Goal: Find specific page/section: Find specific page/section

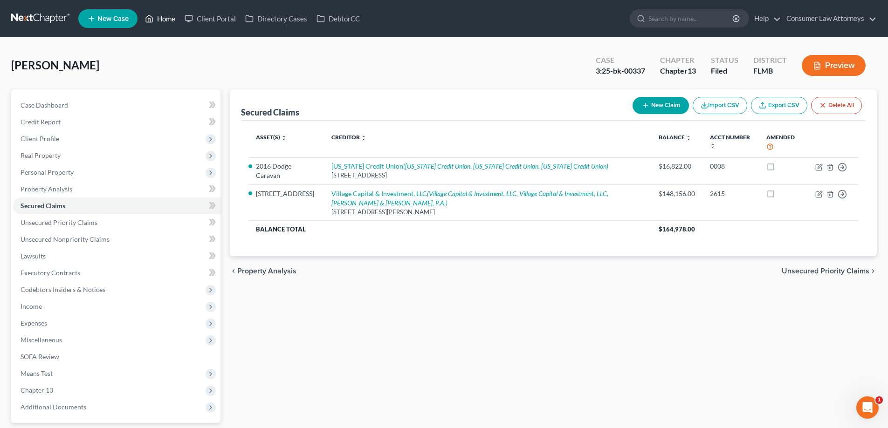
click at [158, 21] on link "Home" at bounding box center [160, 18] width 40 height 17
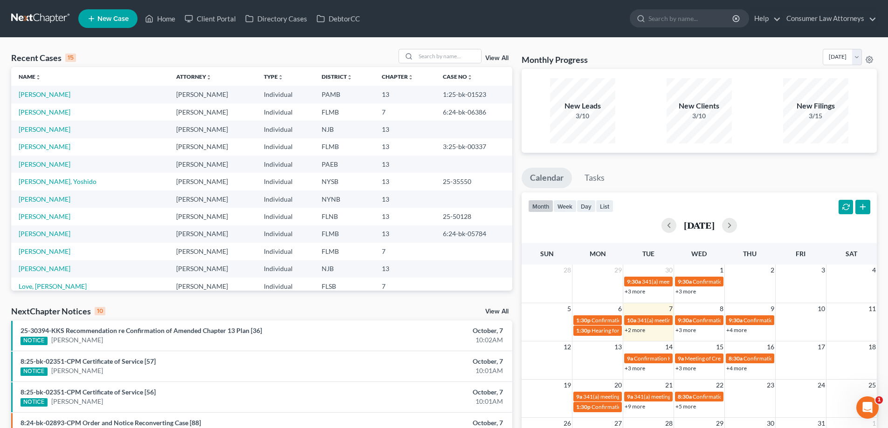
click at [634, 331] on link "+2 more" at bounding box center [635, 330] width 21 height 7
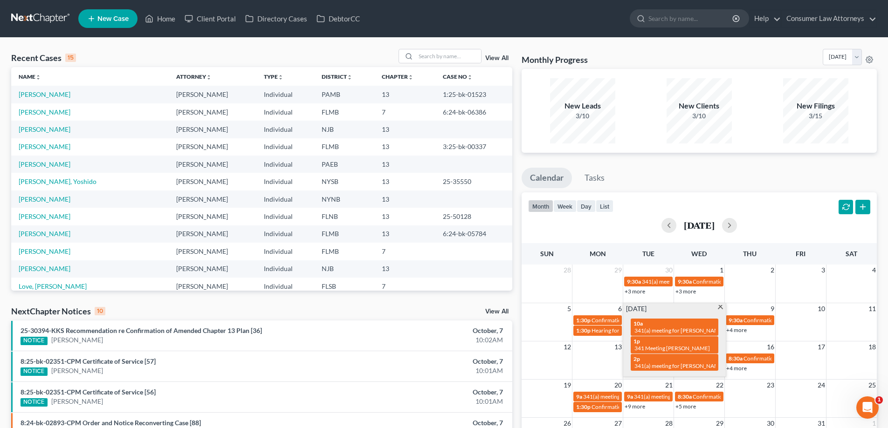
click at [518, 311] on div "Monthly Progress Bankruptcy Bankruptcy [DATE] [DATE] [DATE] [DATE] [DATE] [DATE…" at bounding box center [699, 346] width 364 height 594
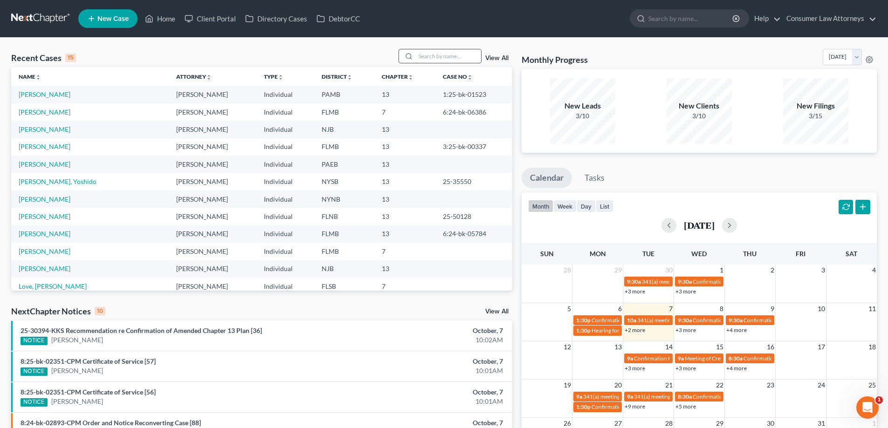
click at [462, 56] on input "search" at bounding box center [448, 56] width 65 height 14
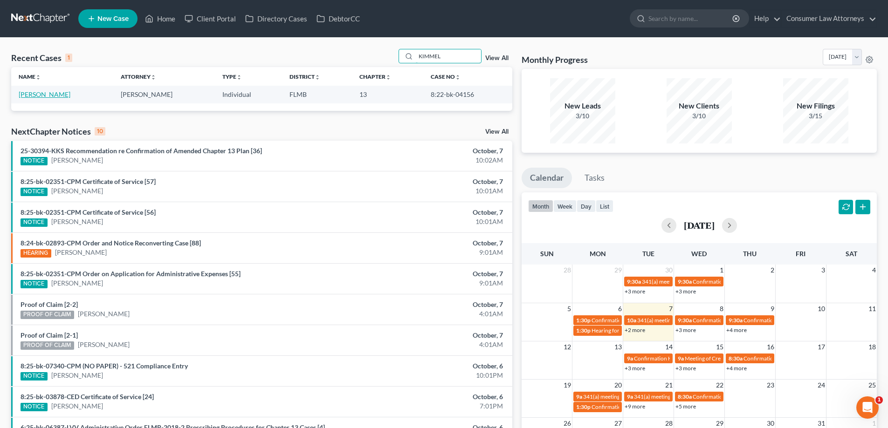
type input "KIMMEL"
click at [31, 95] on link "[PERSON_NAME]" at bounding box center [45, 94] width 52 height 8
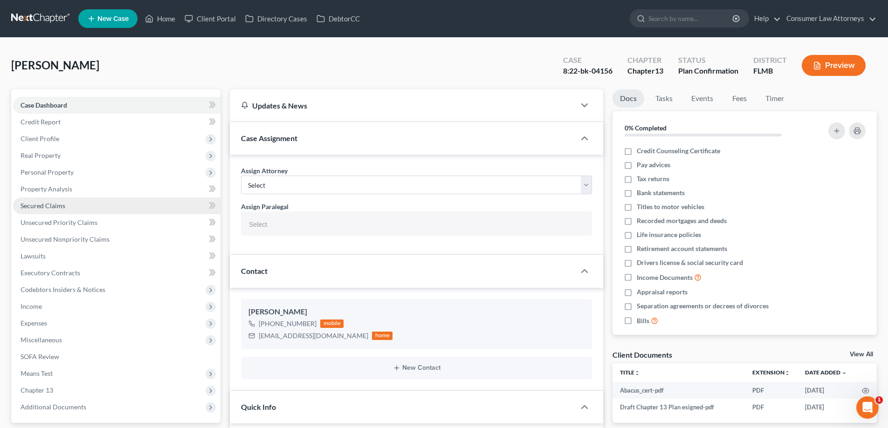
select select
click at [45, 203] on span "Secured Claims" at bounding box center [43, 206] width 45 height 8
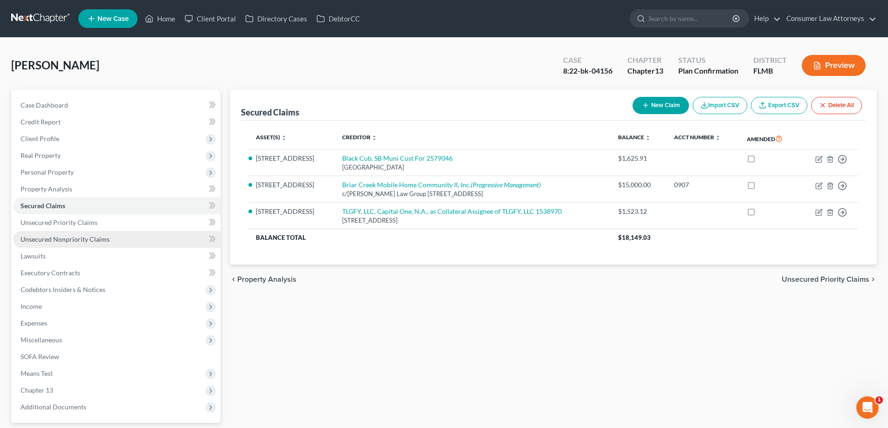
click at [57, 239] on span "Unsecured Nonpriority Claims" at bounding box center [65, 239] width 89 height 8
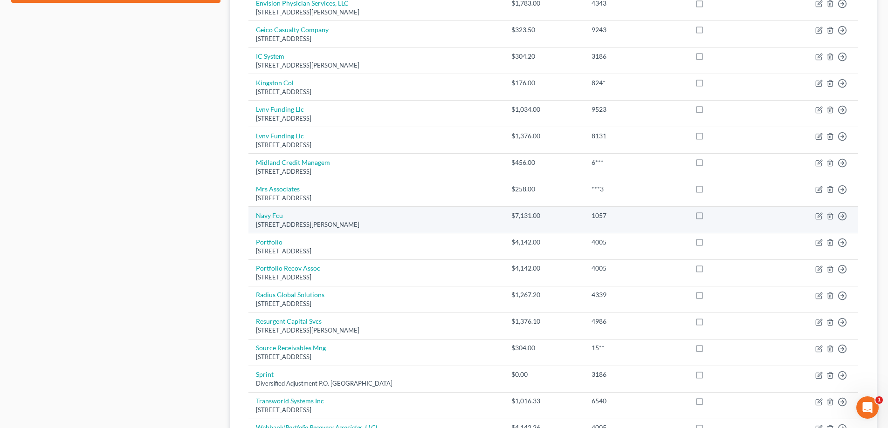
scroll to position [592, 0]
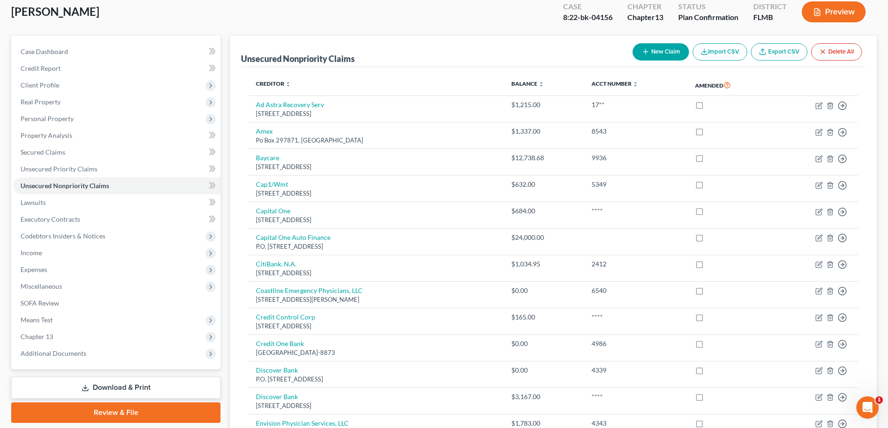
scroll to position [0, 0]
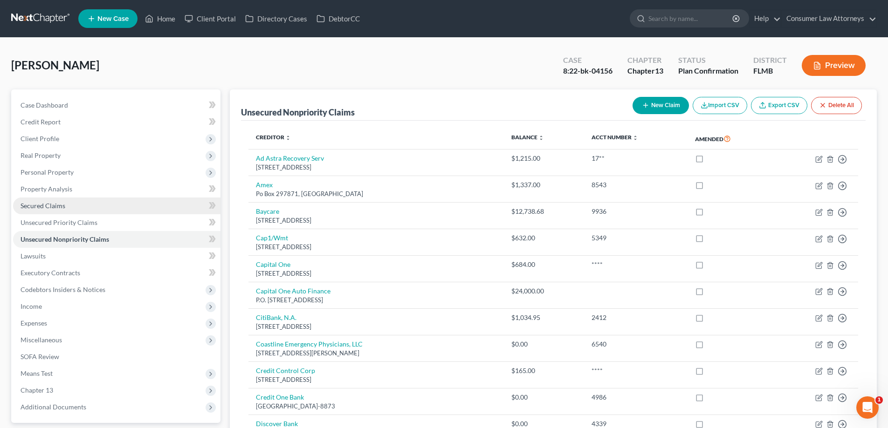
click at [37, 205] on span "Secured Claims" at bounding box center [43, 206] width 45 height 8
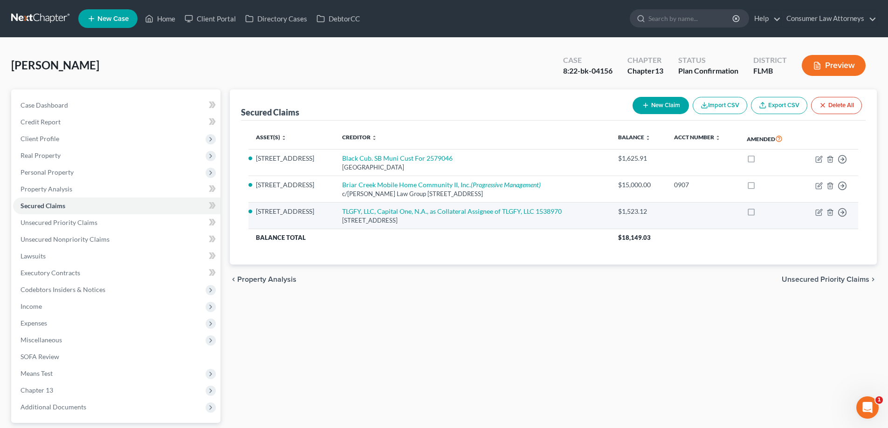
drag, startPoint x: 449, startPoint y: 221, endPoint x: 342, endPoint y: 213, distance: 107.6
click at [342, 213] on td "TLGFY, LLC, Capital One, N.A., as Collateral Assignee of TLGFY, LLC 1538970 [GE…" at bounding box center [473, 216] width 276 height 27
click at [339, 214] on td "TLGFY, LLC, Capital One, N.A., as Collateral Assignee of TLGFY, LLC 1538970 [GE…" at bounding box center [473, 216] width 276 height 27
drag, startPoint x: 339, startPoint y: 213, endPoint x: 451, endPoint y: 224, distance: 112.4
click at [451, 224] on td "TLGFY, LLC, Capital One, N.A., as Collateral Assignee of TLGFY, LLC 1538970 [GE…" at bounding box center [473, 216] width 276 height 27
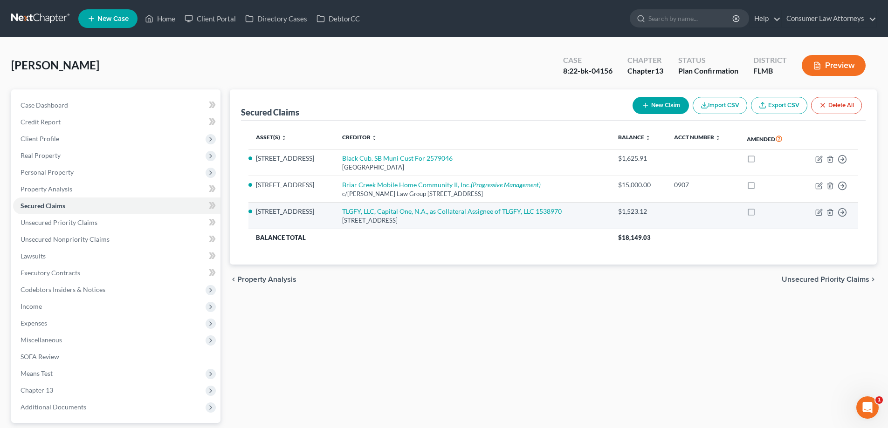
click at [451, 224] on div "[STREET_ADDRESS]" at bounding box center [472, 220] width 261 height 9
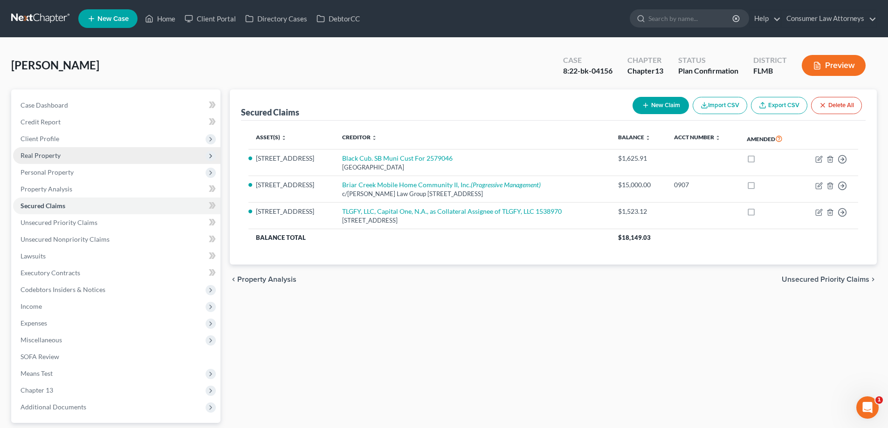
click at [39, 158] on span "Real Property" at bounding box center [41, 155] width 40 height 8
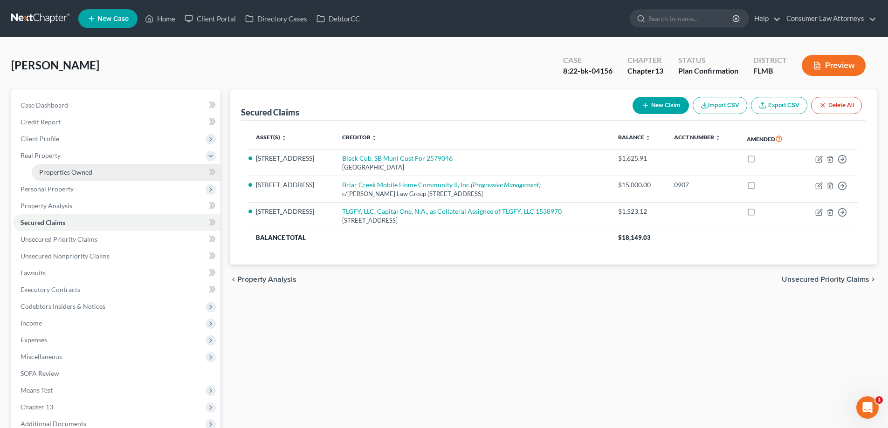
click at [48, 174] on span "Properties Owned" at bounding box center [65, 172] width 53 height 8
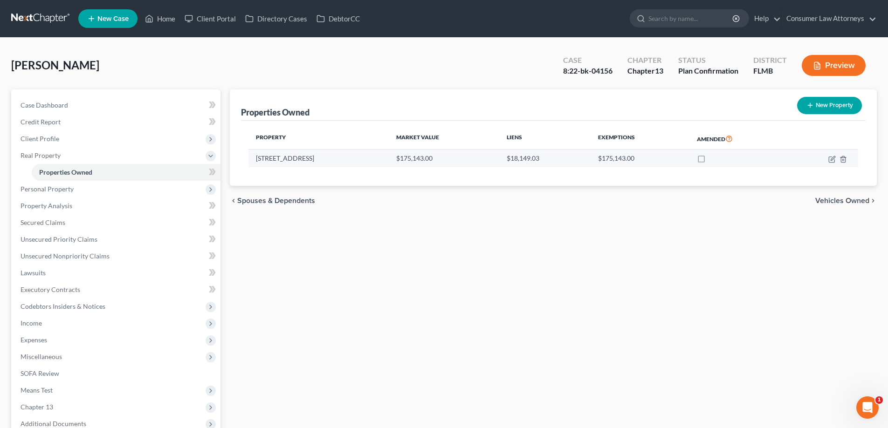
drag, startPoint x: 305, startPoint y: 161, endPoint x: 257, endPoint y: 161, distance: 48.5
click at [257, 161] on td "[STREET_ADDRESS]" at bounding box center [318, 159] width 140 height 18
click at [395, 88] on div "[PERSON_NAME] Upgraded Case 8:22-bk-04156 Chapter Chapter 13 Status Plan Confir…" at bounding box center [443, 69] width 865 height 41
drag, startPoint x: 522, startPoint y: 140, endPoint x: 505, endPoint y: 140, distance: 17.2
click at [505, 140] on th "Liens" at bounding box center [544, 138] width 91 height 21
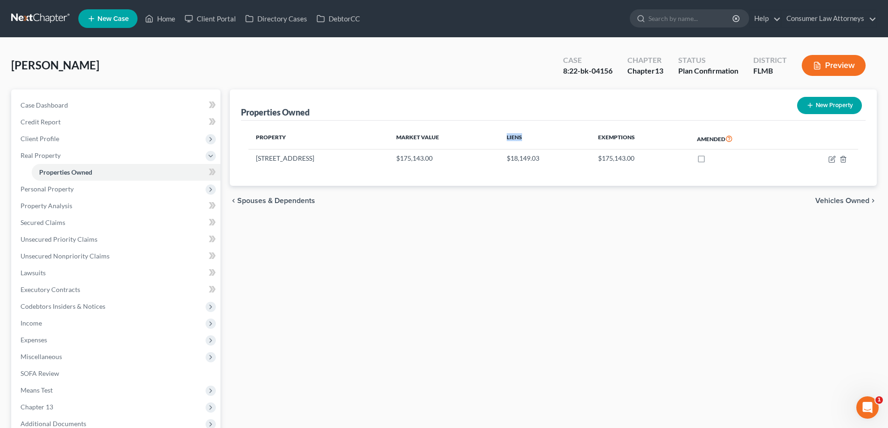
click at [505, 140] on th "Liens" at bounding box center [544, 138] width 91 height 21
drag, startPoint x: 505, startPoint y: 141, endPoint x: 520, endPoint y: 141, distance: 14.9
click at [520, 141] on th "Liens" at bounding box center [544, 138] width 91 height 21
drag, startPoint x: 520, startPoint y: 139, endPoint x: 506, endPoint y: 138, distance: 14.5
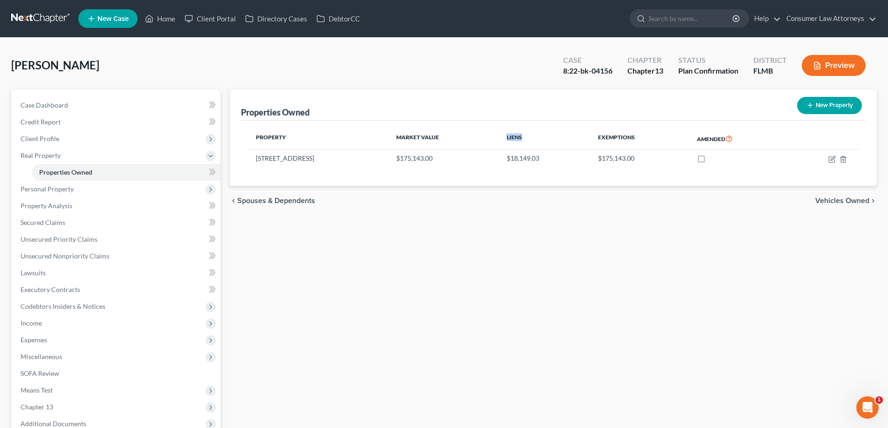
click at [506, 138] on th "Liens" at bounding box center [544, 138] width 91 height 21
drag, startPoint x: 506, startPoint y: 138, endPoint x: 523, endPoint y: 138, distance: 17.2
click at [523, 138] on th "Liens" at bounding box center [544, 138] width 91 height 21
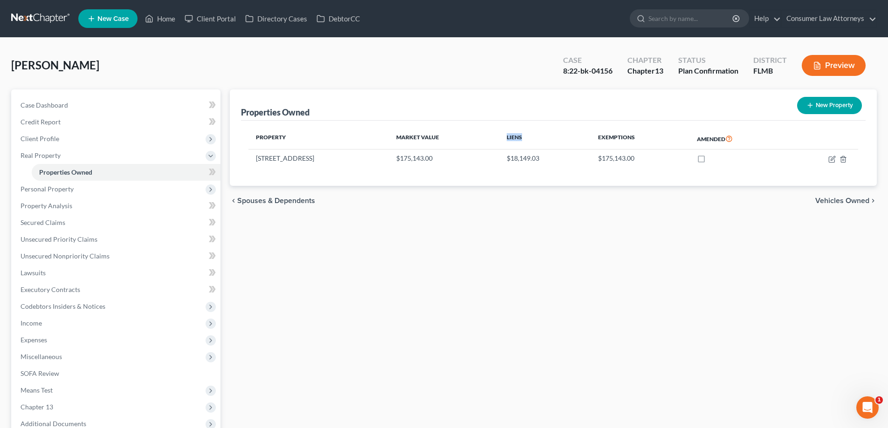
drag, startPoint x: 522, startPoint y: 137, endPoint x: 512, endPoint y: 137, distance: 10.7
click at [512, 137] on th "Liens" at bounding box center [544, 138] width 91 height 21
click at [506, 106] on div "Properties Owned New Property" at bounding box center [553, 104] width 625 height 31
click at [44, 222] on span "Secured Claims" at bounding box center [43, 223] width 45 height 8
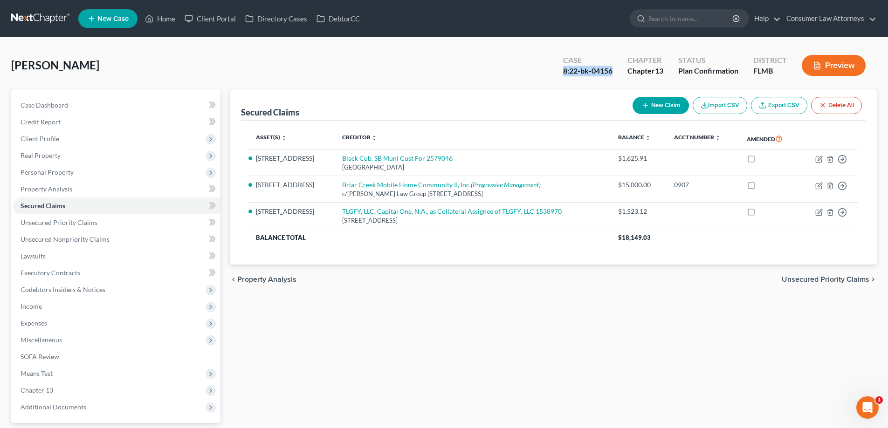
drag, startPoint x: 611, startPoint y: 73, endPoint x: 559, endPoint y: 72, distance: 51.3
click at [552, 74] on div "Case 8:22-bk-04156 Chapter Chapter 13 Status Plan Confirmation [GEOGRAPHIC_DATA…" at bounding box center [714, 65] width 325 height 33
copy div "8:22-bk-04156"
